Goal: Task Accomplishment & Management: Use online tool/utility

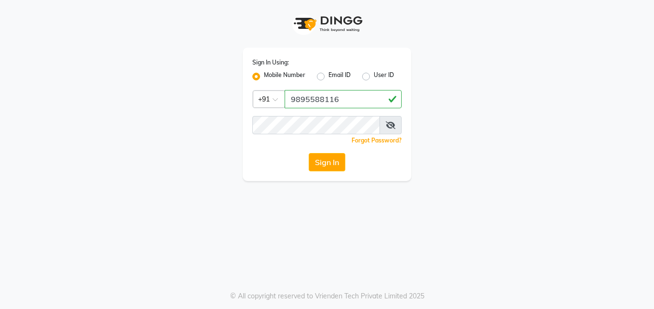
type input "9895588116"
click at [328, 158] on button "Sign In" at bounding box center [327, 162] width 37 height 18
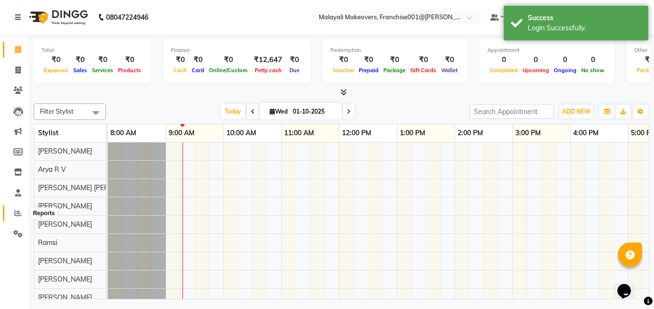
click at [13, 211] on span at bounding box center [18, 213] width 17 height 11
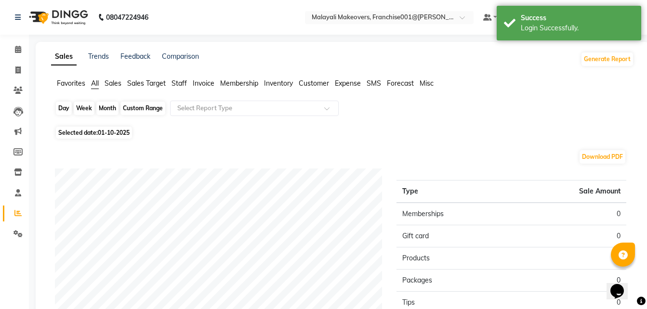
click at [59, 106] on div "Day" at bounding box center [64, 108] width 16 height 13
select select "10"
select select "2025"
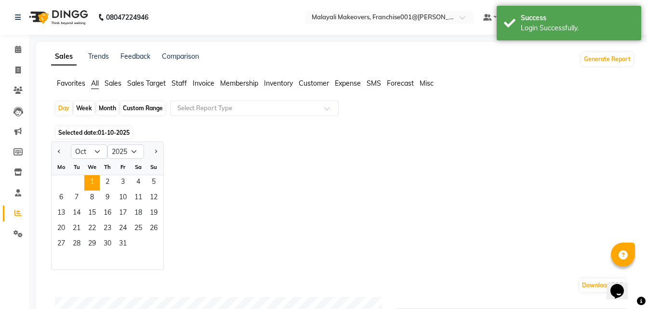
click at [55, 153] on div at bounding box center [61, 151] width 19 height 15
click at [56, 154] on button "Previous month" at bounding box center [59, 151] width 8 height 15
select select "9"
click at [71, 244] on span "30" at bounding box center [76, 244] width 15 height 15
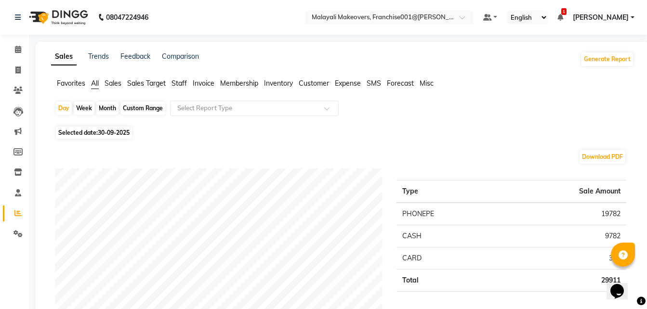
click at [144, 109] on div "Custom Range" at bounding box center [142, 108] width 45 height 13
select select "9"
select select "2025"
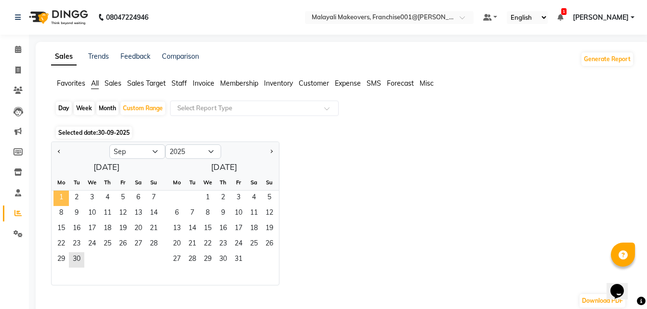
click at [61, 193] on span "1" at bounding box center [60, 198] width 15 height 15
click at [81, 260] on span "30" at bounding box center [76, 259] width 15 height 15
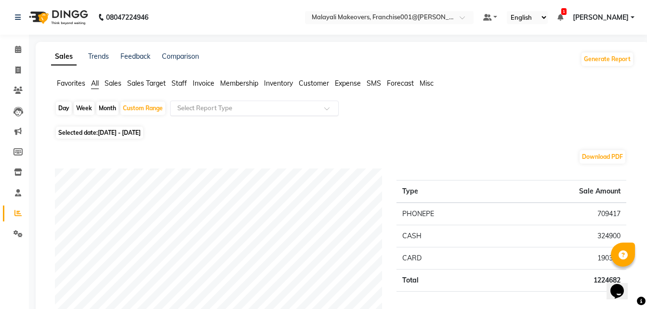
click at [264, 111] on input "text" at bounding box center [244, 109] width 139 height 10
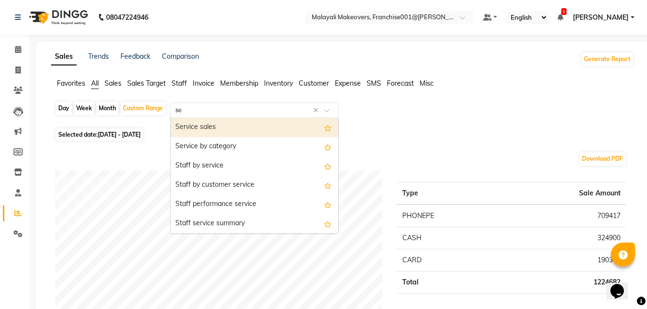
type input "ser"
click at [264, 127] on div "Service sales" at bounding box center [255, 127] width 168 height 19
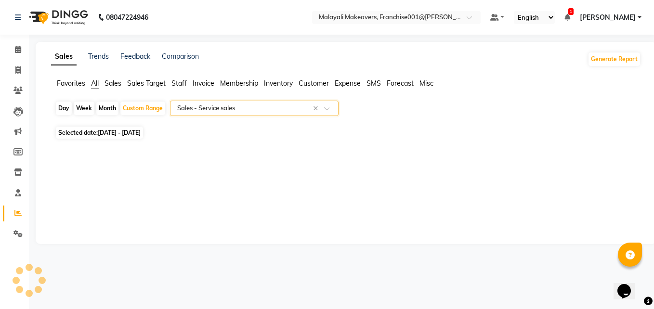
select select "full_report"
select select "csv"
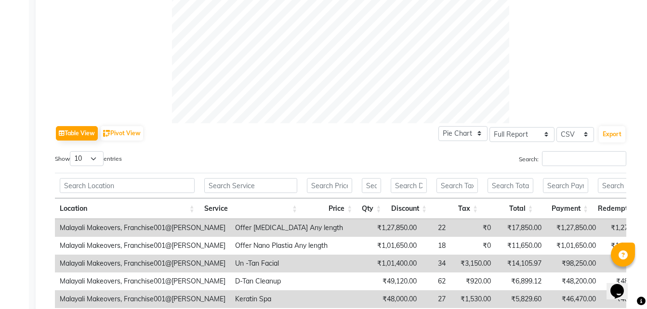
scroll to position [385, 0]
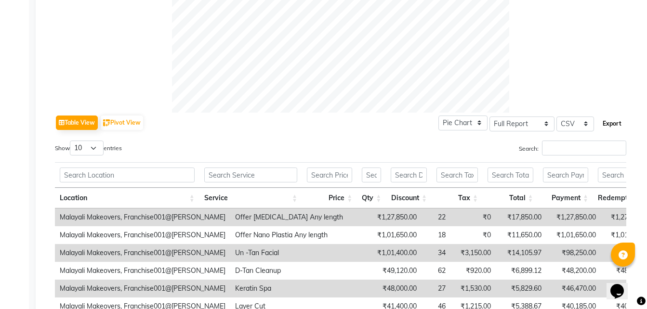
click at [610, 123] on button "Export" at bounding box center [612, 124] width 26 height 16
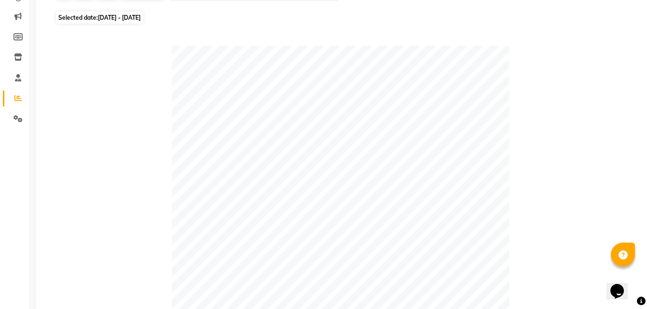
scroll to position [0, 0]
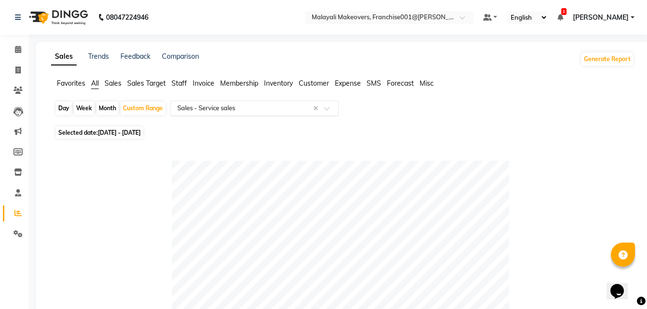
click at [326, 111] on span at bounding box center [330, 111] width 12 height 10
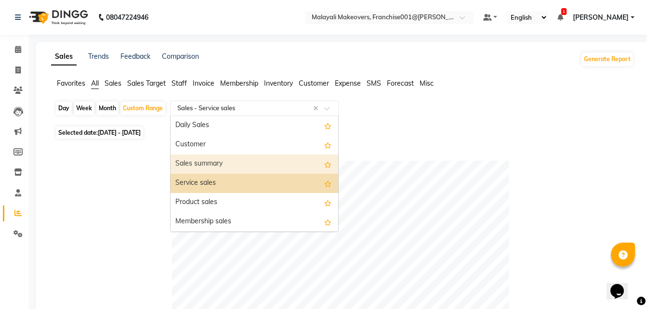
scroll to position [48, 0]
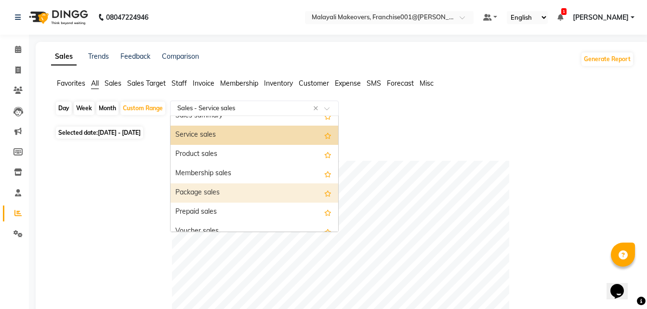
click at [226, 193] on div "Package sales" at bounding box center [255, 193] width 168 height 19
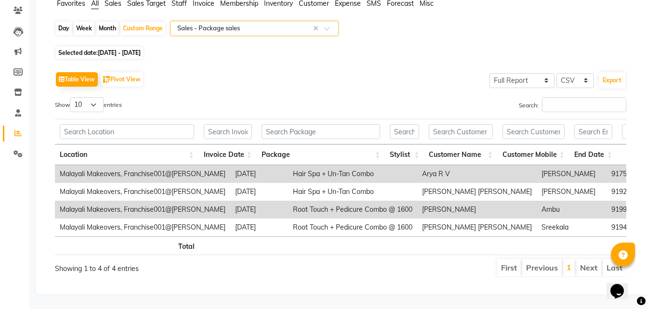
scroll to position [94, 0]
